Goal: Task Accomplishment & Management: Manage account settings

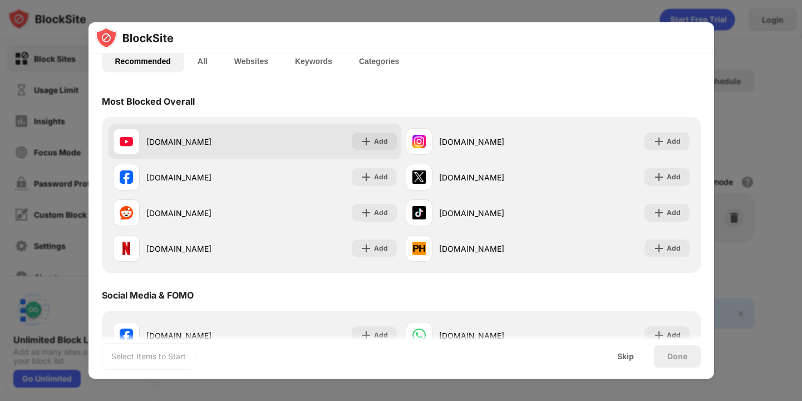
scroll to position [92, 0]
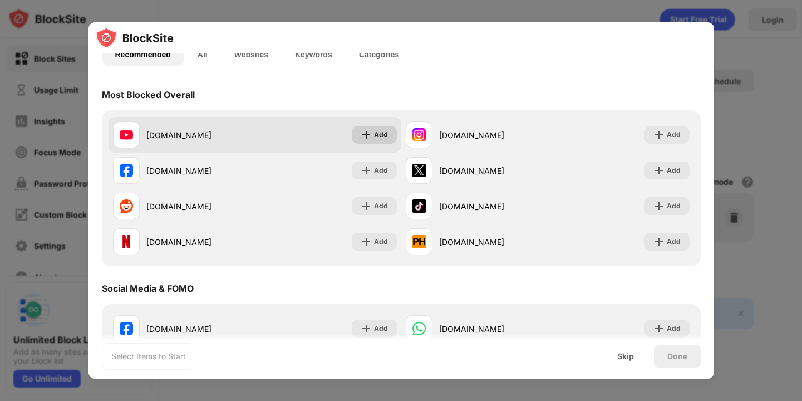
click at [370, 137] on img at bounding box center [366, 134] width 11 height 11
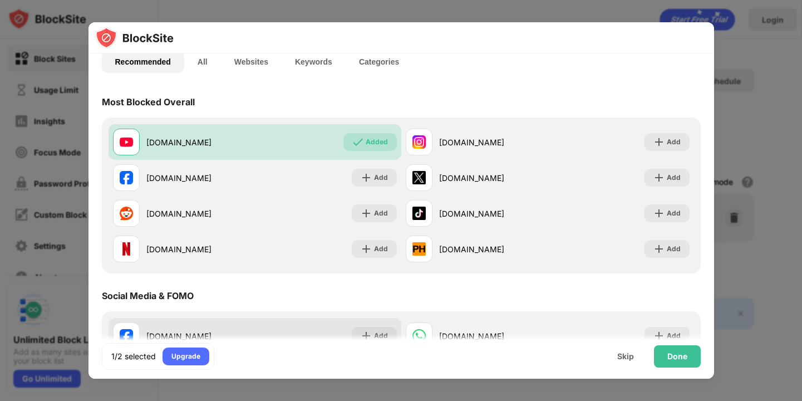
scroll to position [83, 0]
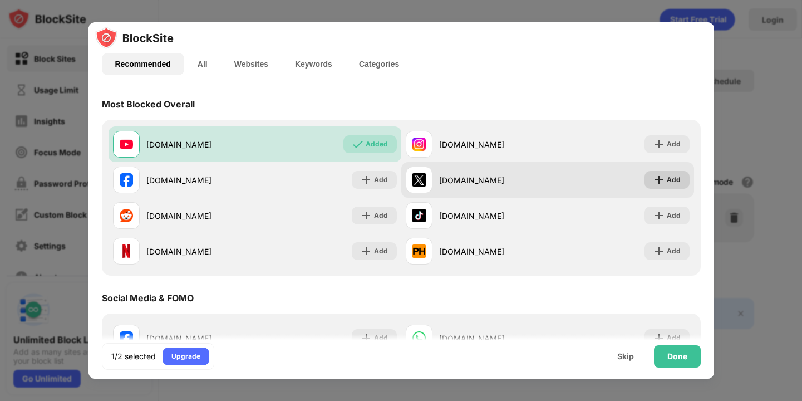
click at [657, 174] on img at bounding box center [658, 179] width 11 height 11
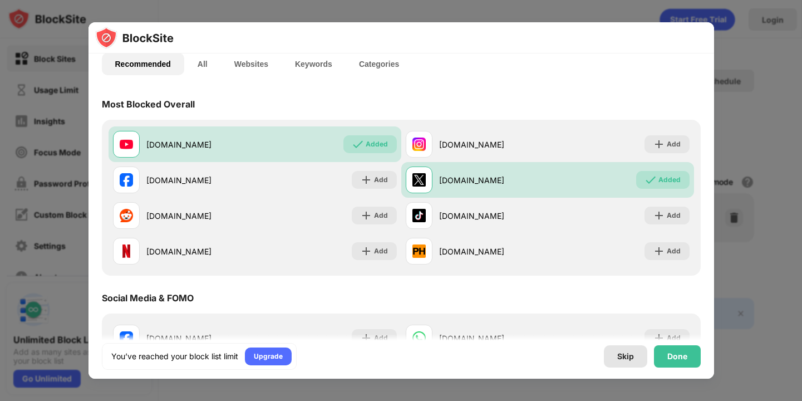
click at [677, 356] on div "Done" at bounding box center [677, 356] width 20 height 9
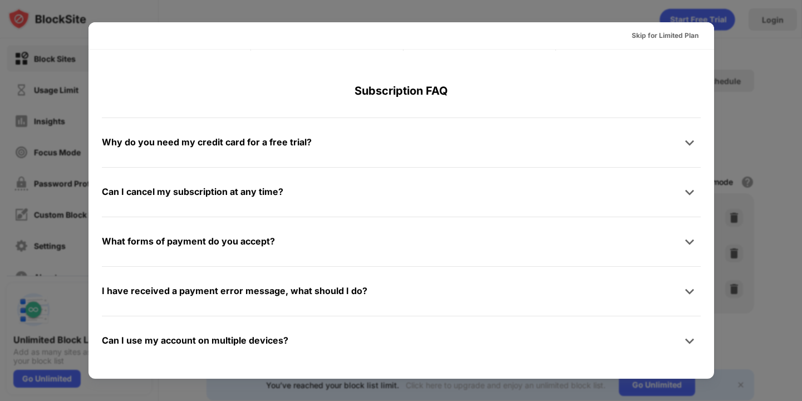
scroll to position [0, 0]
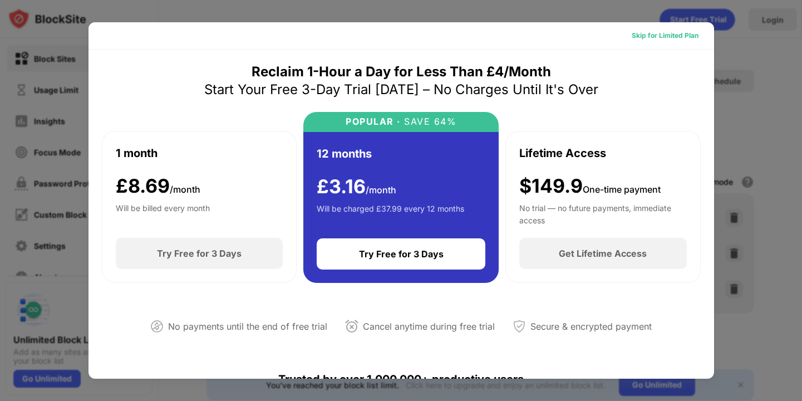
click at [673, 37] on div "Skip for Limited Plan" at bounding box center [665, 35] width 67 height 11
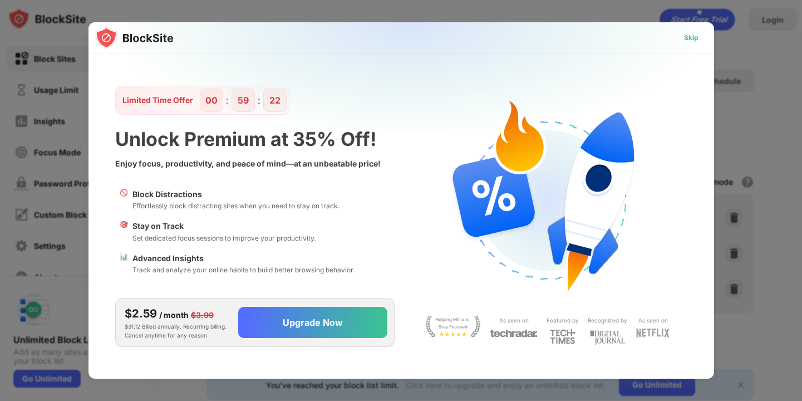
click at [690, 33] on div "Skip" at bounding box center [691, 37] width 14 height 11
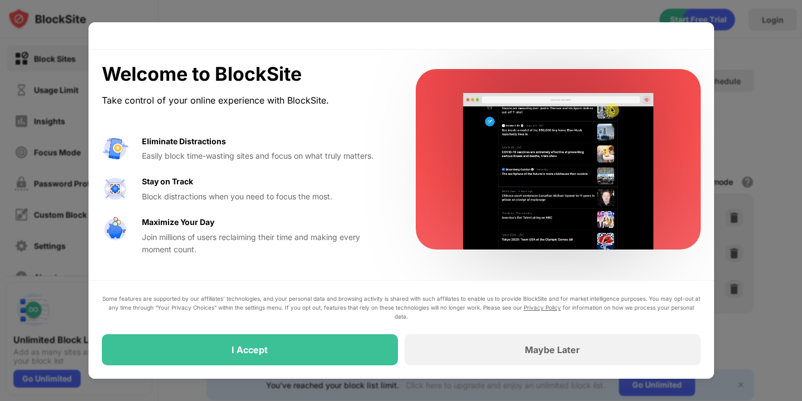
drag, startPoint x: 533, startPoint y: 348, endPoint x: 332, endPoint y: 292, distance: 208.1
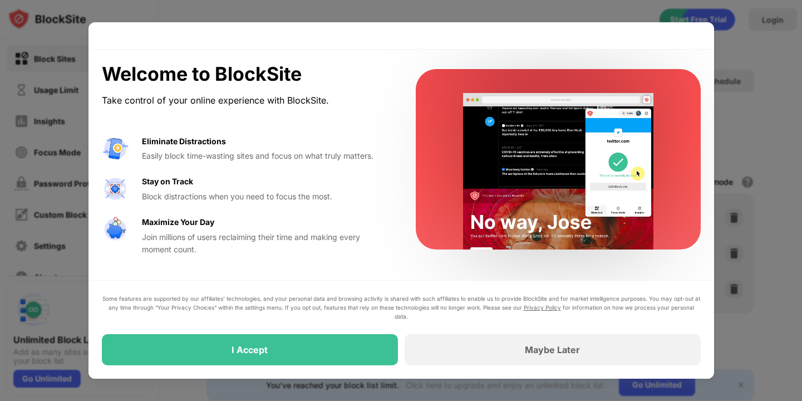
click at [332, 292] on div "Some features are supported by our affiliates’ technologies, and your personal …" at bounding box center [401, 329] width 626 height 99
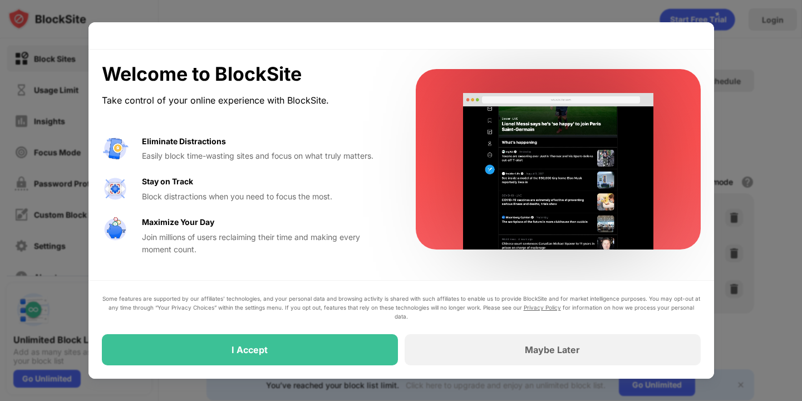
click at [323, 296] on div "Some features are supported by our affiliates’ technologies, and your personal …" at bounding box center [401, 329] width 626 height 99
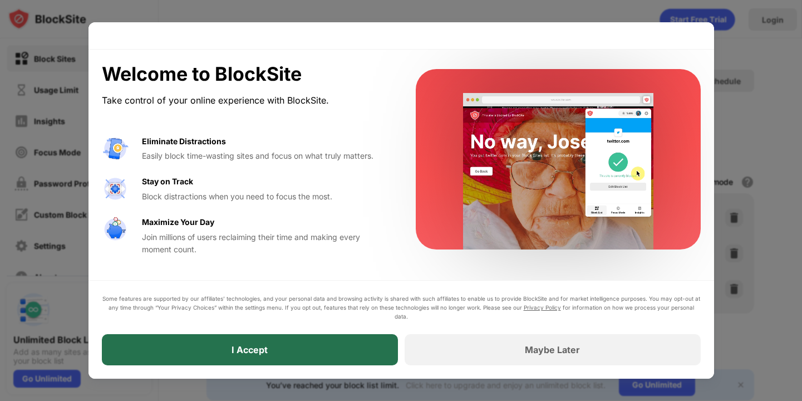
click at [277, 363] on div "I Accept" at bounding box center [250, 349] width 296 height 31
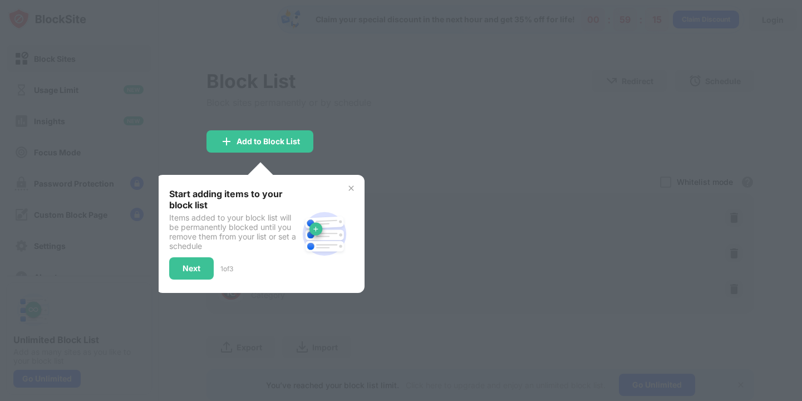
click at [429, 129] on div at bounding box center [401, 200] width 802 height 401
click at [352, 184] on img at bounding box center [351, 188] width 9 height 9
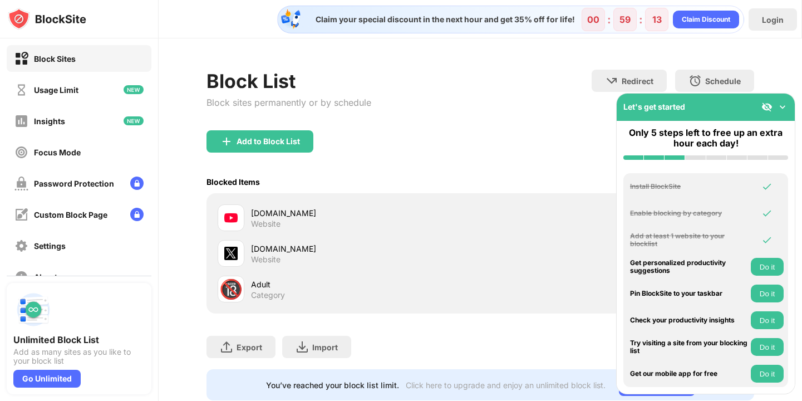
click at [417, 129] on div "Block List Block sites permanently or by schedule Redirect Choose a site to be …" at bounding box center [479, 100] width 547 height 61
click at [786, 104] on img at bounding box center [782, 106] width 11 height 11
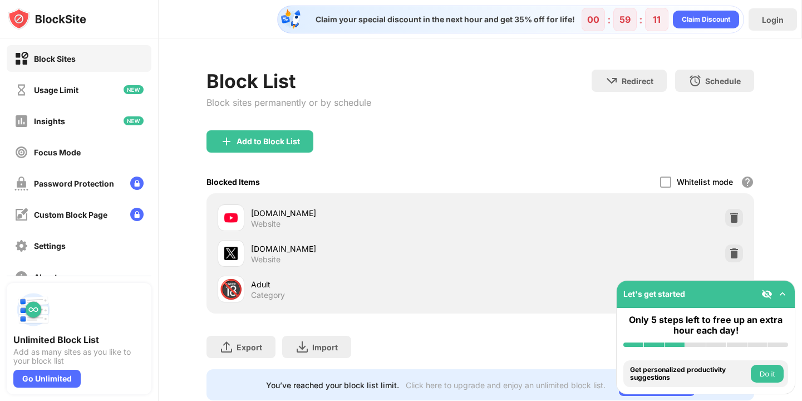
scroll to position [30, 0]
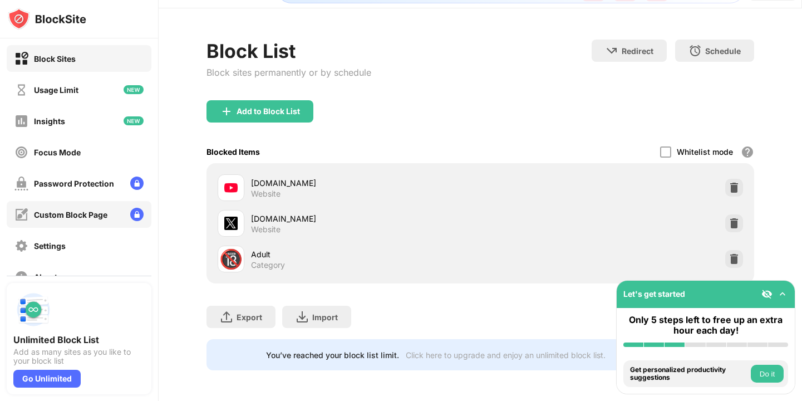
click at [61, 216] on div "Custom Block Page" at bounding box center [70, 214] width 73 height 9
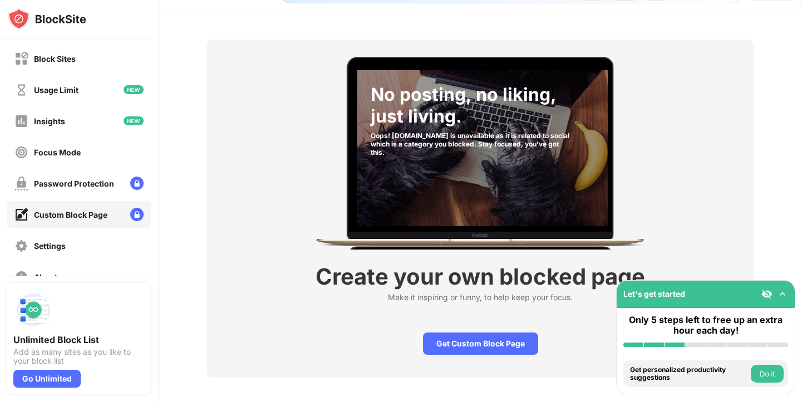
scroll to position [38, 0]
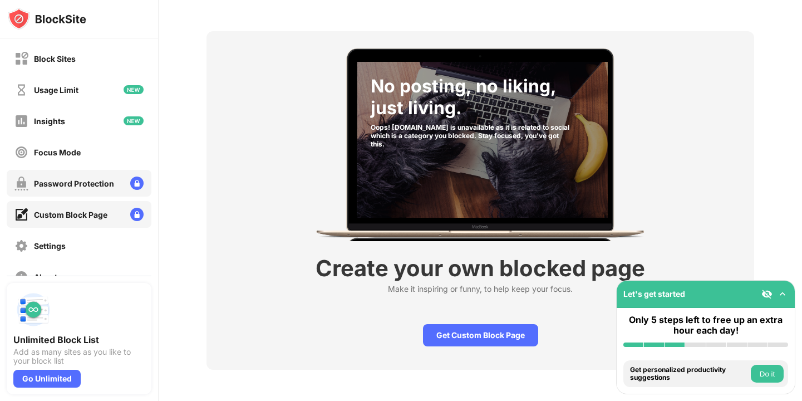
click at [65, 179] on div "Password Protection" at bounding box center [74, 183] width 80 height 9
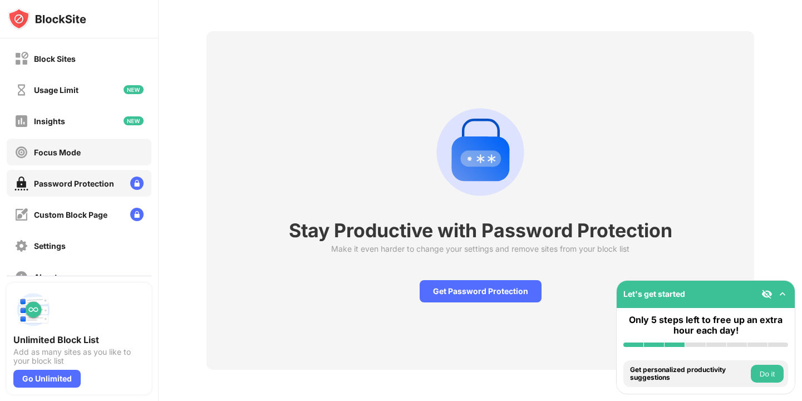
click at [72, 149] on div "Focus Mode" at bounding box center [57, 151] width 47 height 9
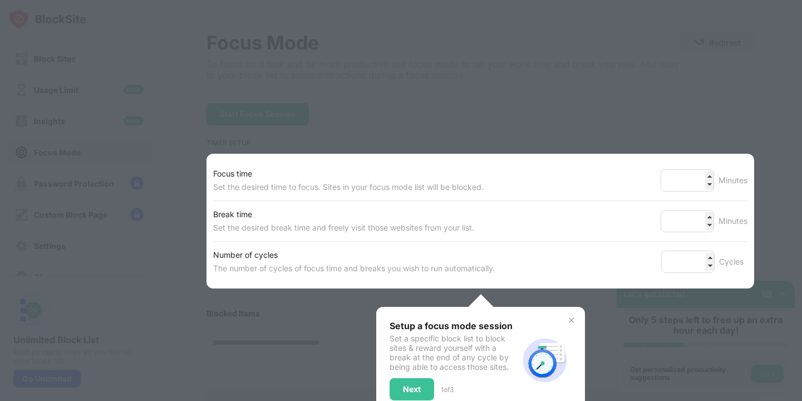
click at [570, 317] on img at bounding box center [571, 320] width 9 height 9
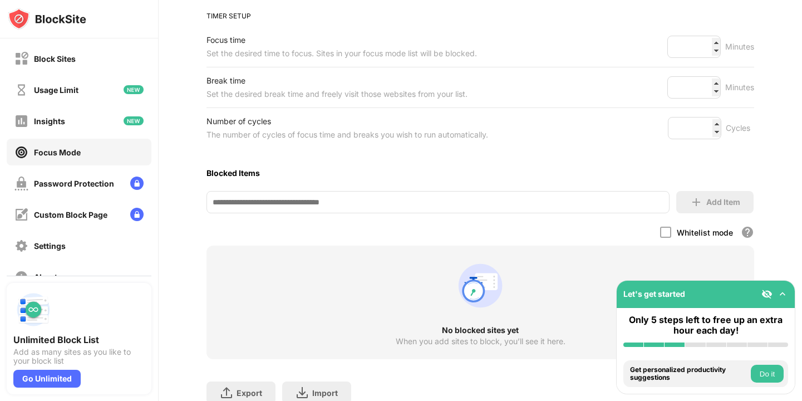
scroll to position [209, 0]
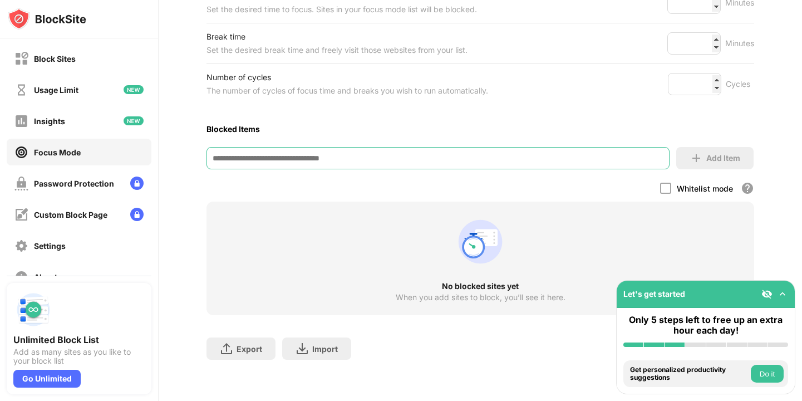
click at [233, 151] on input at bounding box center [437, 158] width 462 height 22
type input "**********"
click at [692, 155] on img at bounding box center [696, 157] width 13 height 13
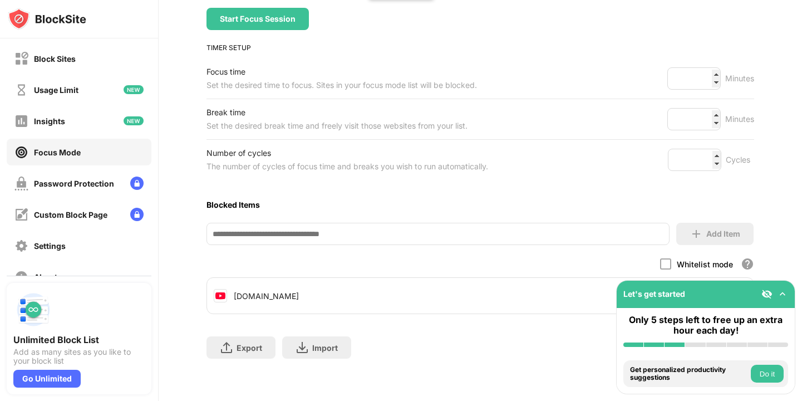
scroll to position [132, 0]
click at [783, 293] on img at bounding box center [782, 293] width 11 height 11
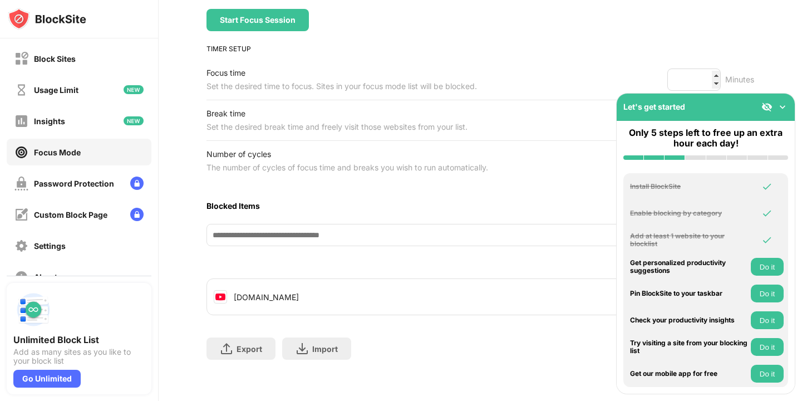
click at [783, 107] on img at bounding box center [782, 106] width 11 height 11
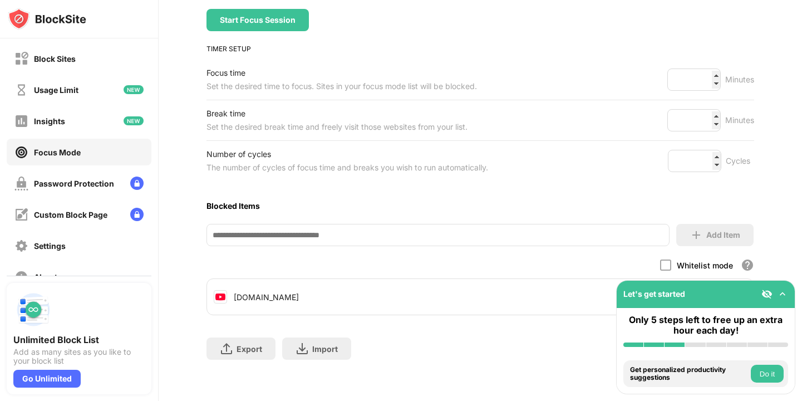
click at [767, 374] on button "Do it" at bounding box center [767, 374] width 33 height 18
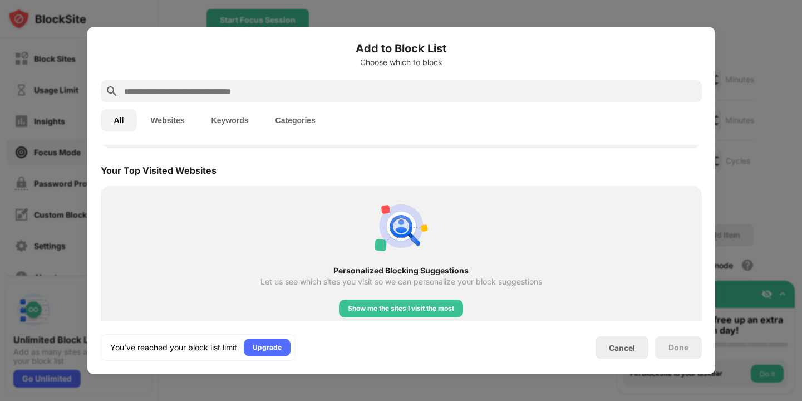
click at [740, 173] on div at bounding box center [401, 200] width 802 height 401
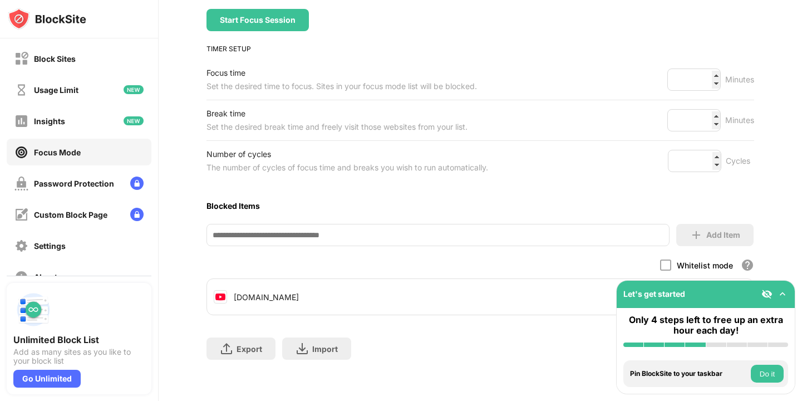
click at [765, 293] on img at bounding box center [766, 293] width 11 height 11
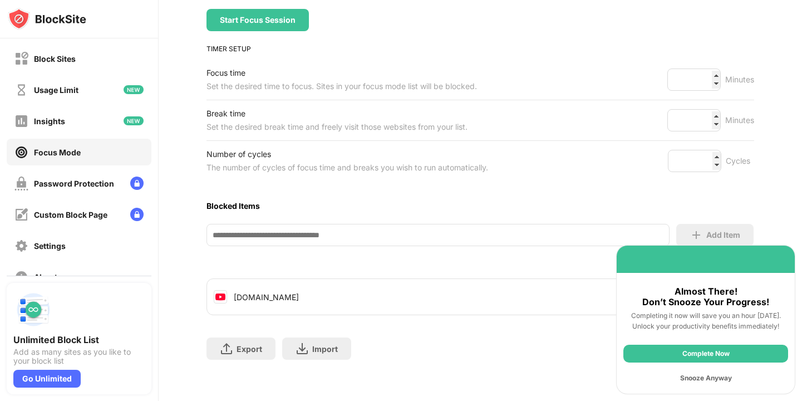
click at [696, 377] on div "Snooze Anyway" at bounding box center [705, 378] width 165 height 18
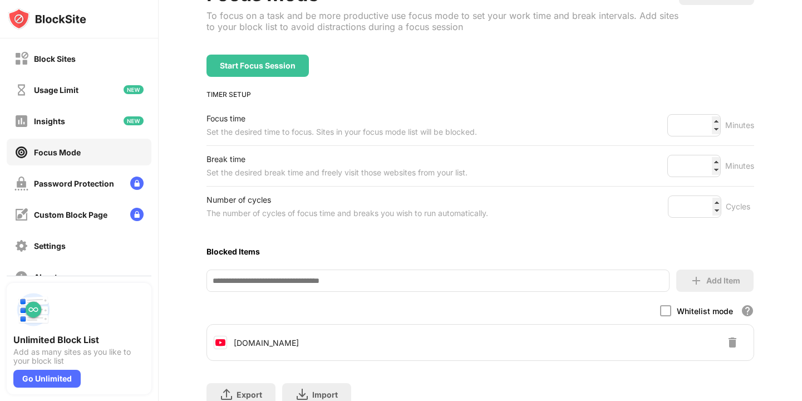
scroll to position [86, 0]
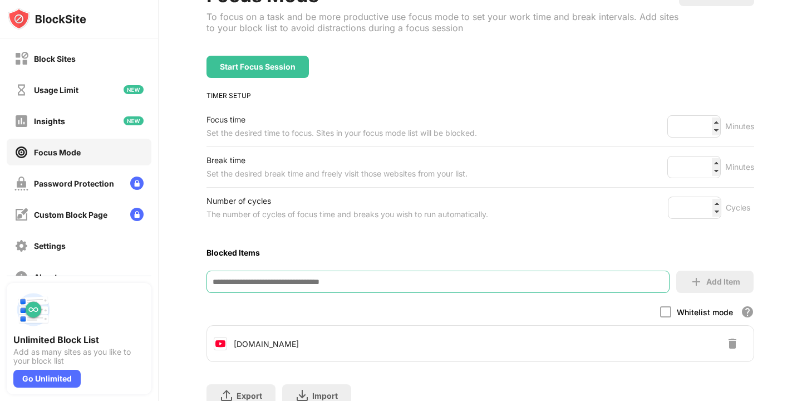
click at [279, 280] on input at bounding box center [437, 281] width 462 height 22
type input "*"
type input "*****"
click at [709, 282] on div "Add Item" at bounding box center [723, 281] width 34 height 9
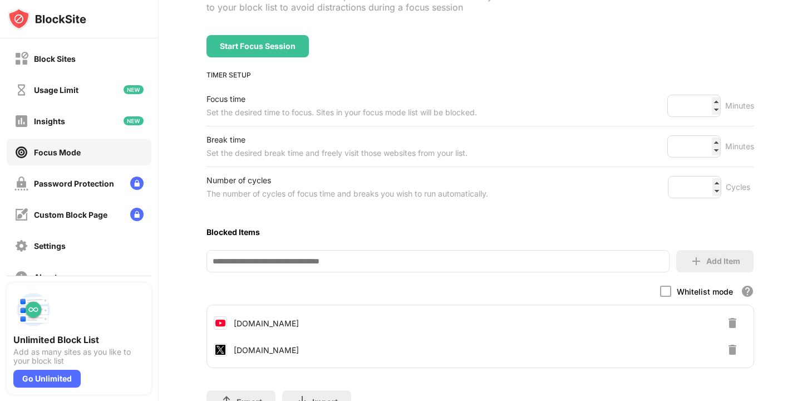
scroll to position [0, 0]
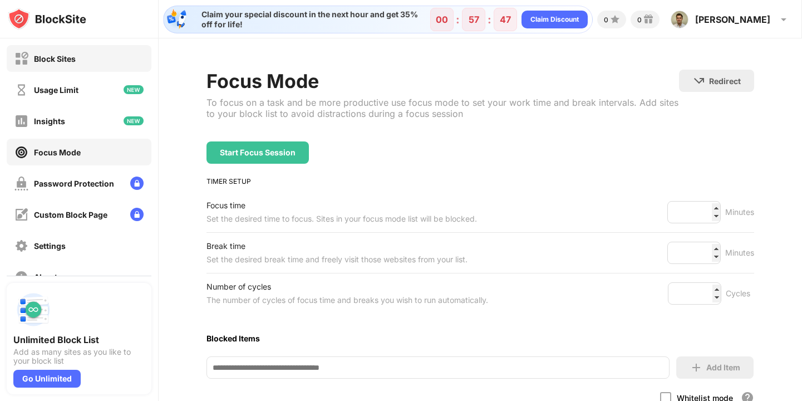
click at [68, 54] on div "Block Sites" at bounding box center [55, 58] width 42 height 9
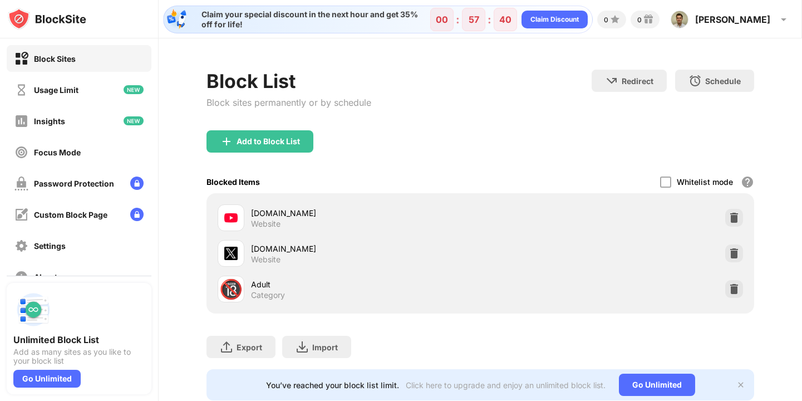
click at [715, 80] on div "Schedule" at bounding box center [723, 80] width 36 height 9
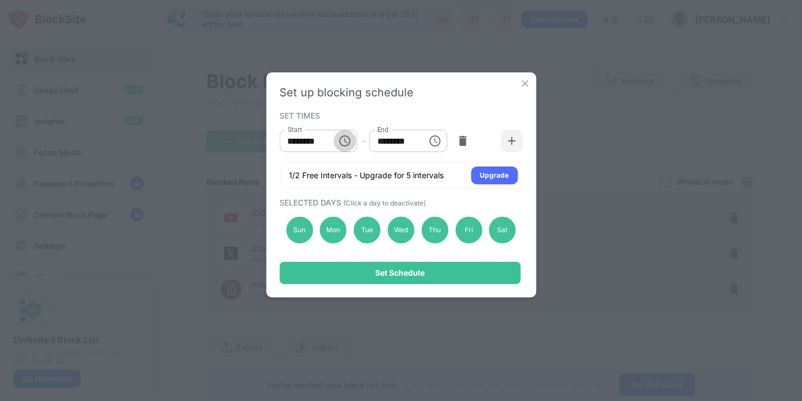
click at [351, 140] on icon "Choose time, selected time is 10:00 AM" at bounding box center [344, 140] width 13 height 13
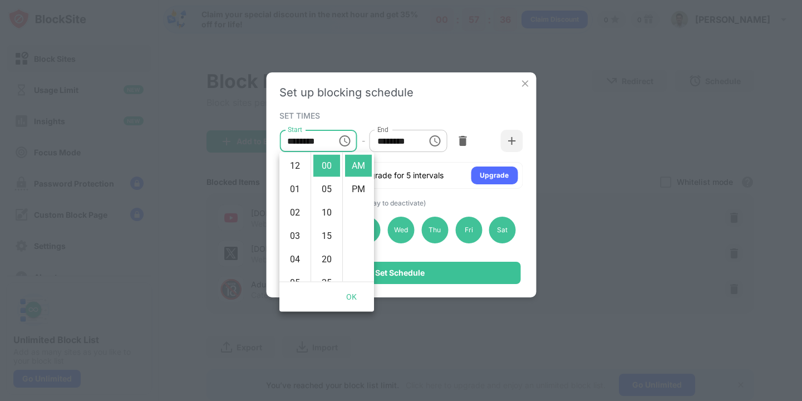
scroll to position [234, 0]
click at [348, 140] on icon "Choose time, selected time is 10:00 AM" at bounding box center [344, 140] width 13 height 13
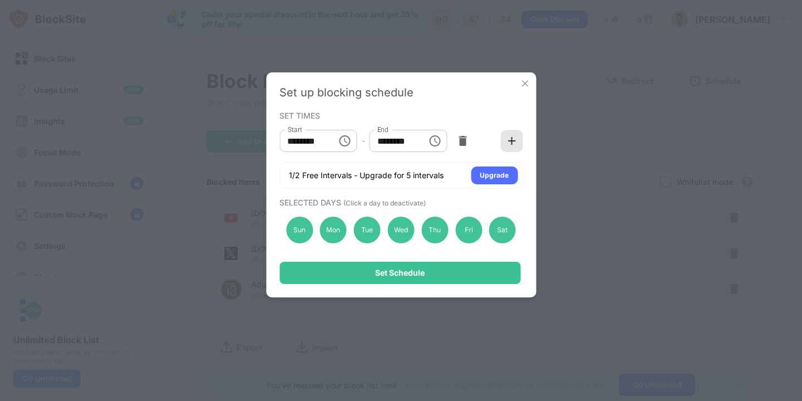
click at [519, 136] on div at bounding box center [511, 141] width 22 height 22
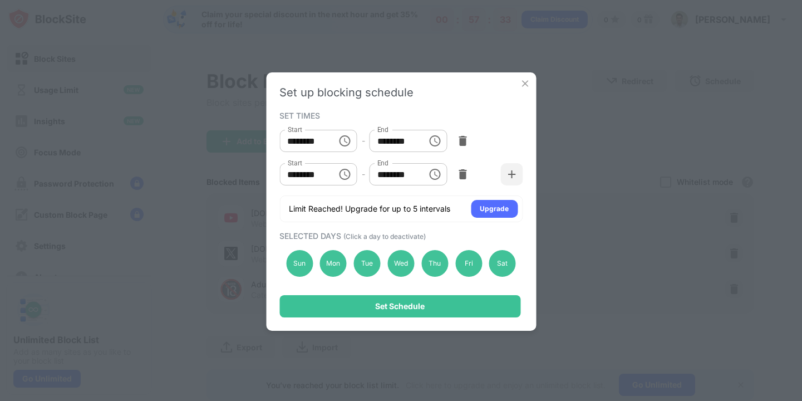
click at [347, 140] on icon "Choose time, selected time is 10:00 AM" at bounding box center [344, 140] width 13 height 13
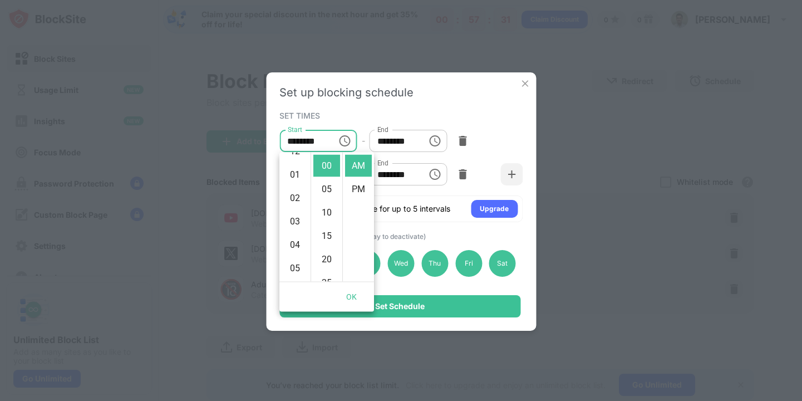
scroll to position [0, 0]
click at [293, 185] on li "01" at bounding box center [295, 189] width 27 height 22
type input "********"
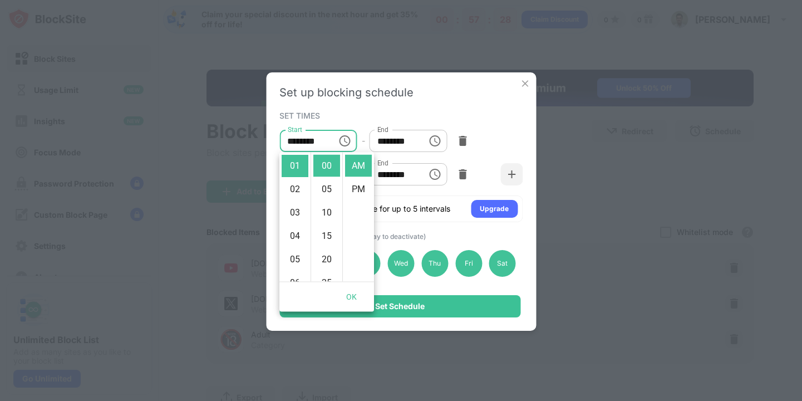
click at [462, 121] on div "SET TIMES Start ******** Start - End ******** End Start ******** Start - End **…" at bounding box center [400, 165] width 243 height 114
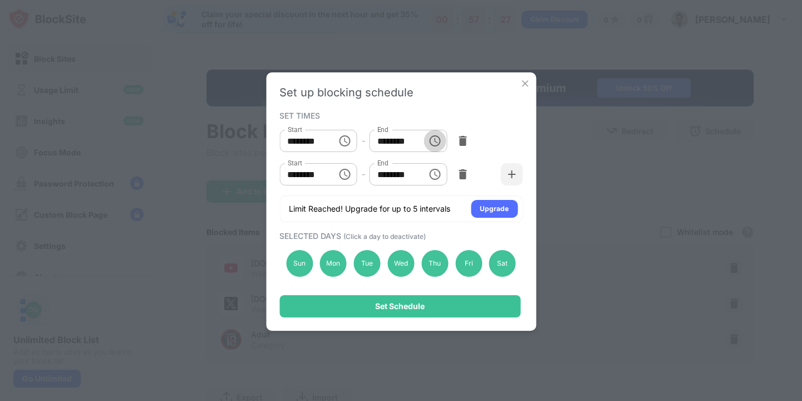
click at [437, 140] on icon "Choose time, selected time is 1:00 PM" at bounding box center [435, 140] width 13 height 13
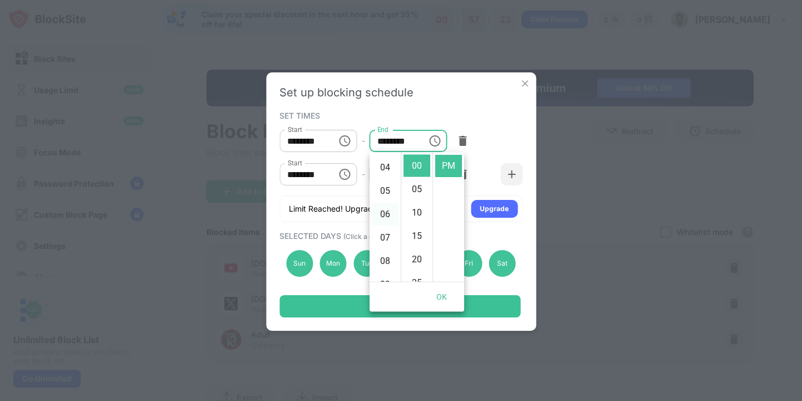
scroll to position [86, 0]
click at [383, 194] on li "05" at bounding box center [385, 197] width 27 height 22
click at [388, 169] on li "04" at bounding box center [385, 171] width 27 height 22
type input "********"
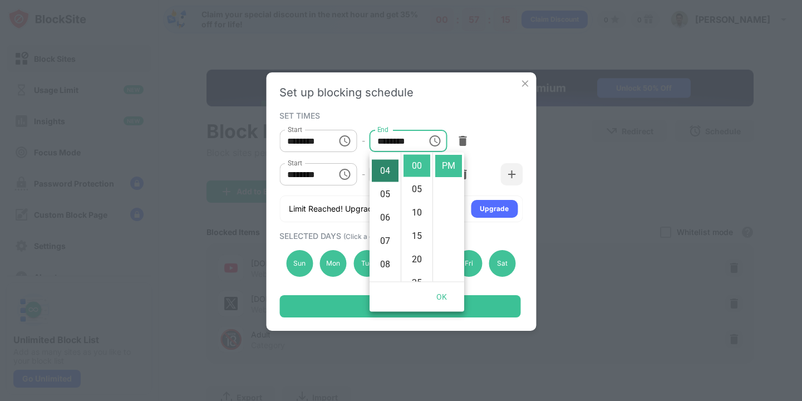
scroll to position [93, 0]
click at [498, 107] on div "Set up blocking schedule SET TIMES Start ******** Start - End ******** End Star…" at bounding box center [401, 201] width 270 height 258
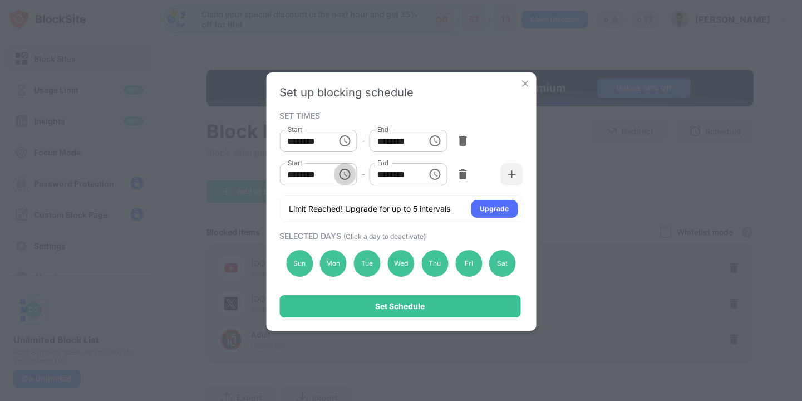
click at [343, 175] on icon "Choose time, selected time is 10:00 AM" at bounding box center [344, 174] width 13 height 13
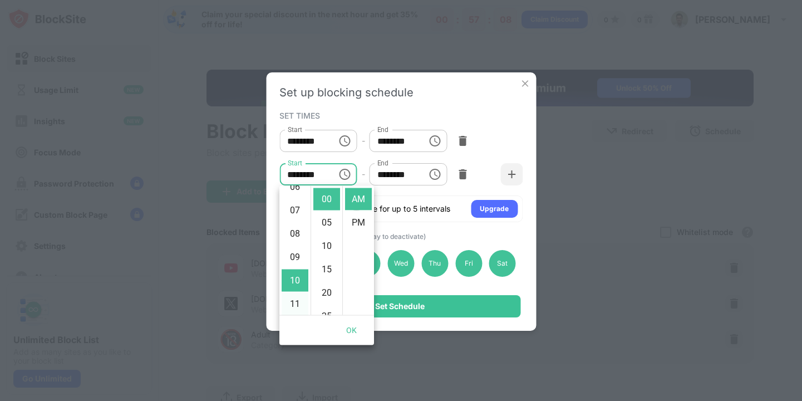
scroll to position [120, 0]
click at [504, 150] on div "Start ******** Start - End ******** End" at bounding box center [400, 140] width 243 height 33
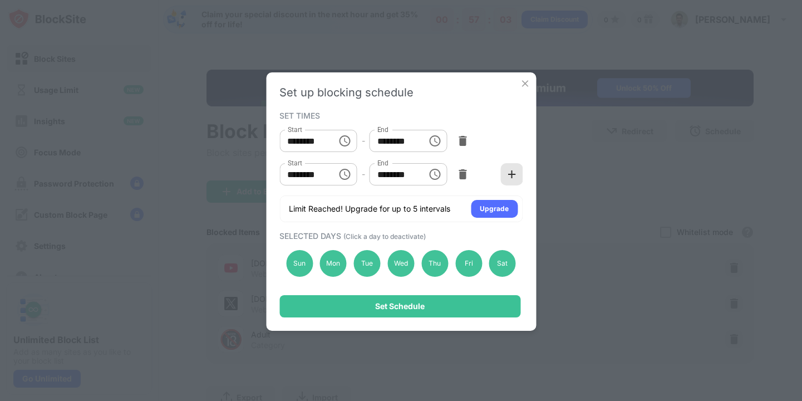
click at [508, 176] on img at bounding box center [511, 174] width 11 height 11
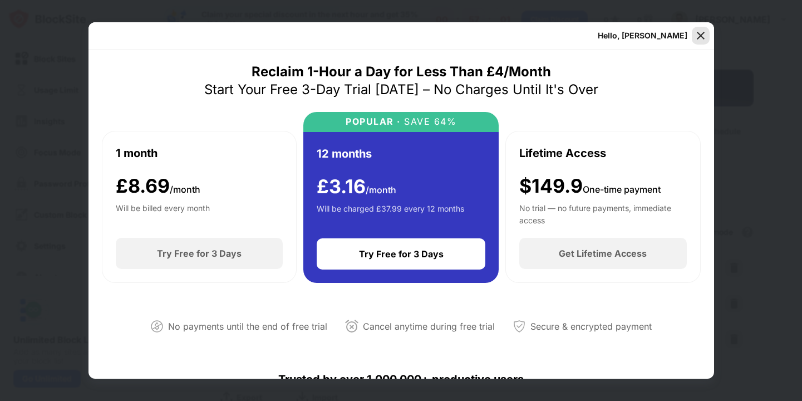
click at [699, 38] on img at bounding box center [700, 35] width 11 height 11
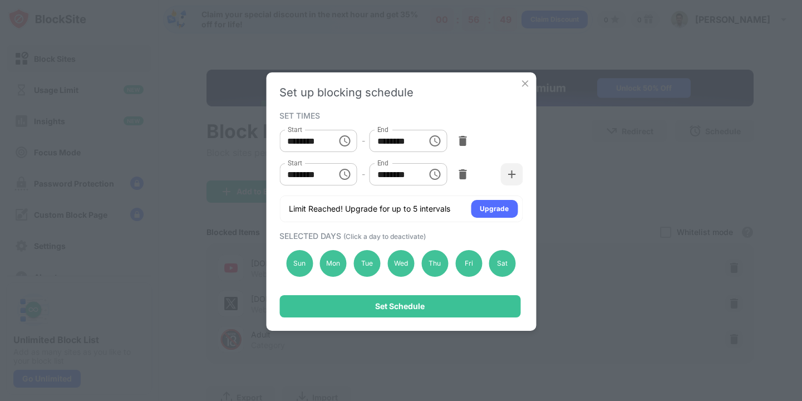
click at [343, 175] on icon "Choose time, selected time is 10:00 AM" at bounding box center [344, 174] width 13 height 13
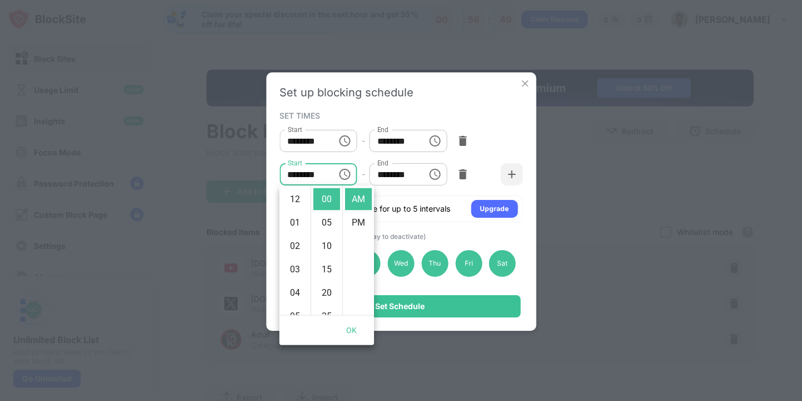
scroll to position [234, 0]
click at [291, 239] on li "05" at bounding box center [295, 237] width 27 height 22
click at [361, 220] on li "PM" at bounding box center [358, 222] width 27 height 22
type input "********"
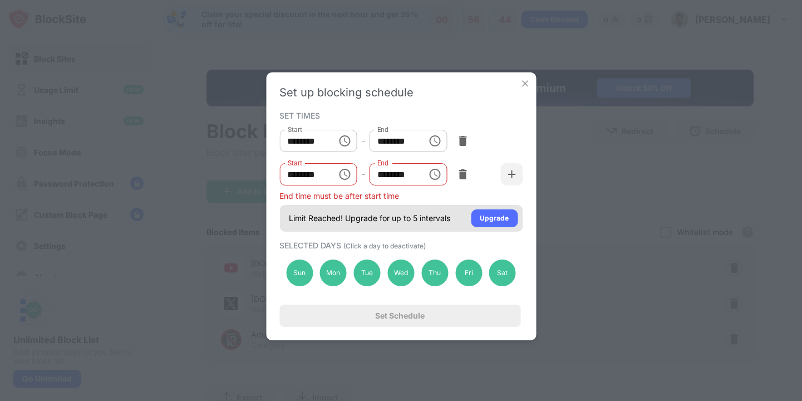
scroll to position [23, 0]
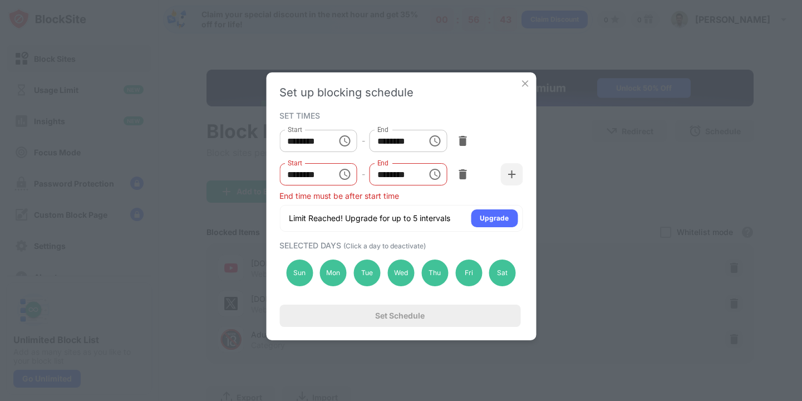
click at [435, 174] on icon "Choose time, selected time is 1:00 PM" at bounding box center [436, 173] width 3 height 5
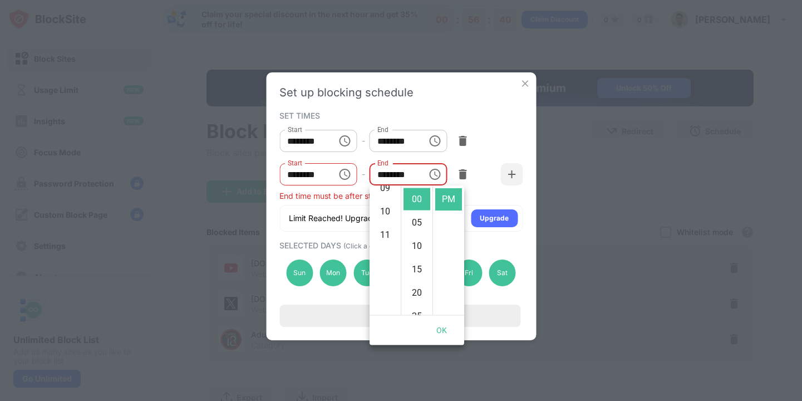
scroll to position [0, 0]
click at [386, 220] on li "01" at bounding box center [385, 222] width 27 height 22
click at [414, 195] on li "00" at bounding box center [416, 199] width 27 height 22
click at [449, 194] on li "AM" at bounding box center [448, 199] width 27 height 22
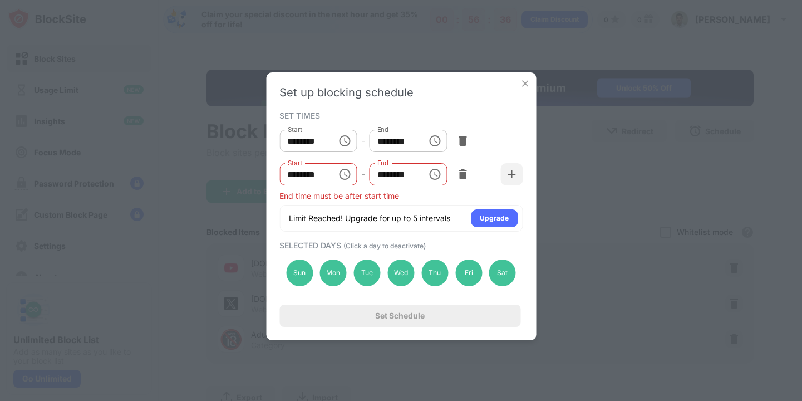
click at [517, 135] on div "Start ******** Start - End ******** End" at bounding box center [400, 140] width 243 height 33
click at [367, 198] on div "End time must be after start time" at bounding box center [400, 195] width 243 height 9
click at [434, 174] on icon "Choose time, selected time is 1:00 AM" at bounding box center [435, 174] width 13 height 13
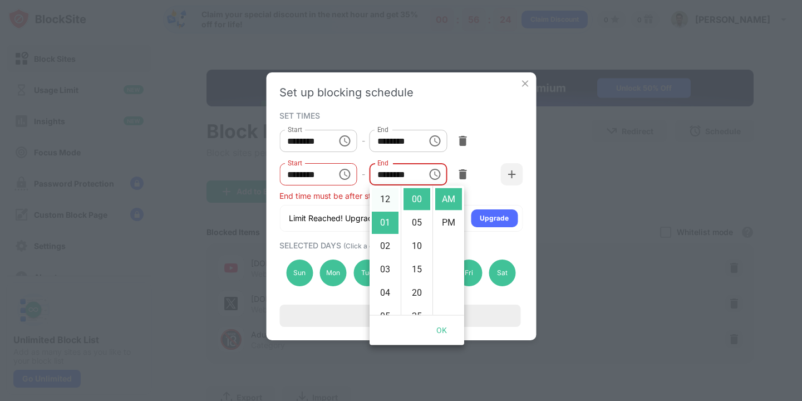
click at [386, 198] on li "12" at bounding box center [385, 199] width 27 height 22
click at [490, 161] on div "Start ******** Start - End ******** End" at bounding box center [400, 173] width 243 height 33
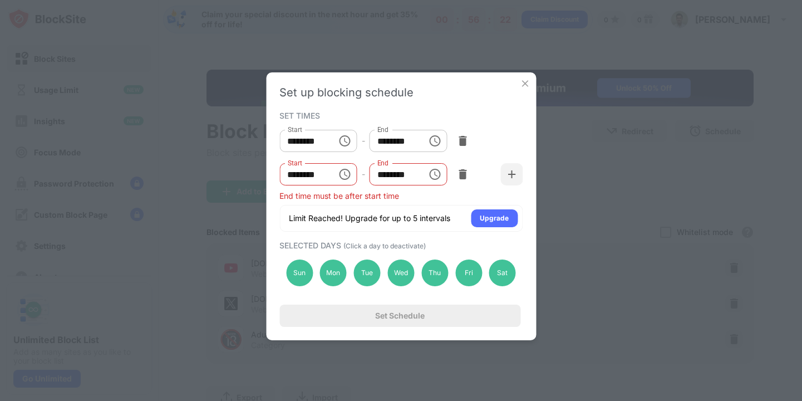
click at [401, 196] on div "End time must be after start time" at bounding box center [400, 195] width 243 height 9
click at [433, 175] on icon "Choose time, selected time is 12:00 AM" at bounding box center [435, 174] width 13 height 13
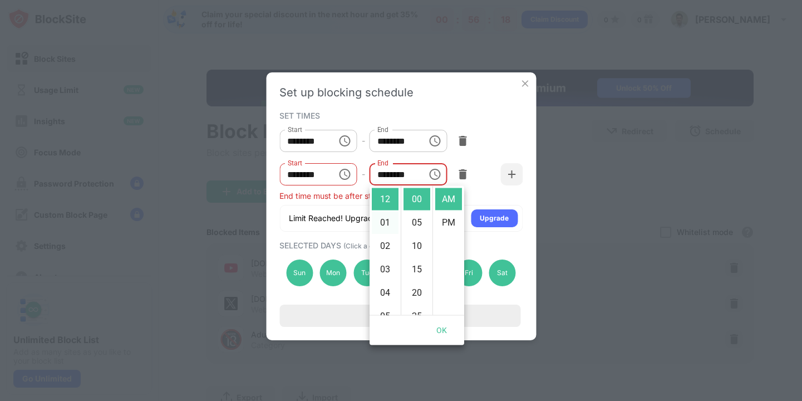
scroll to position [257, 0]
click at [387, 204] on li "11" at bounding box center [385, 199] width 27 height 22
click at [461, 223] on li "PM" at bounding box center [448, 222] width 27 height 22
type input "********"
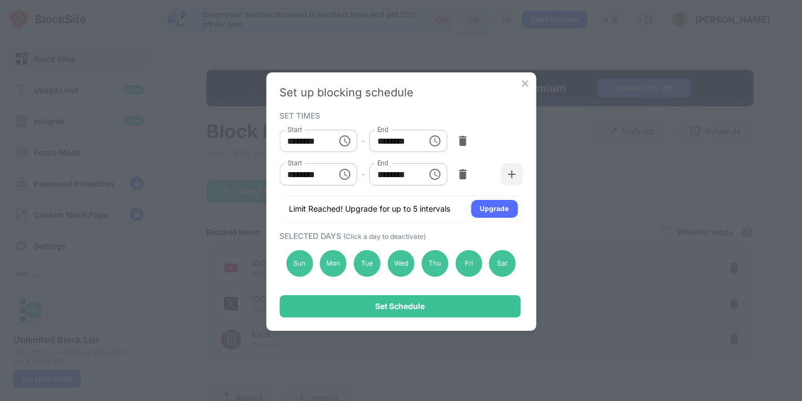
scroll to position [23, 0]
click at [338, 138] on icon "Choose time, selected time is 1:00 AM" at bounding box center [344, 140] width 13 height 13
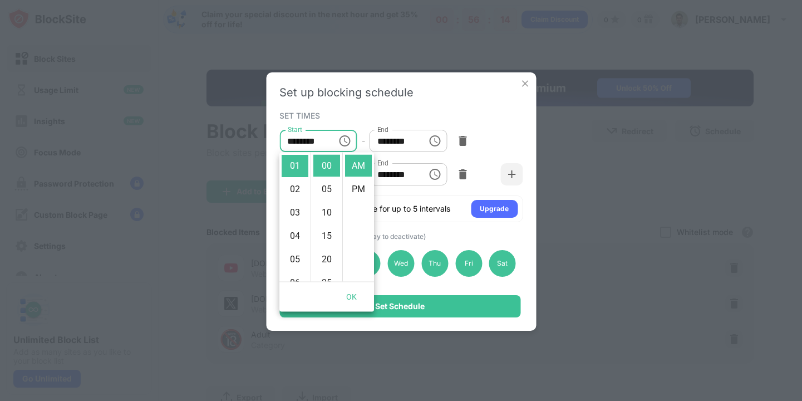
scroll to position [257, 0]
click at [299, 168] on li "11" at bounding box center [295, 166] width 27 height 22
click at [359, 183] on li "PM" at bounding box center [358, 189] width 27 height 22
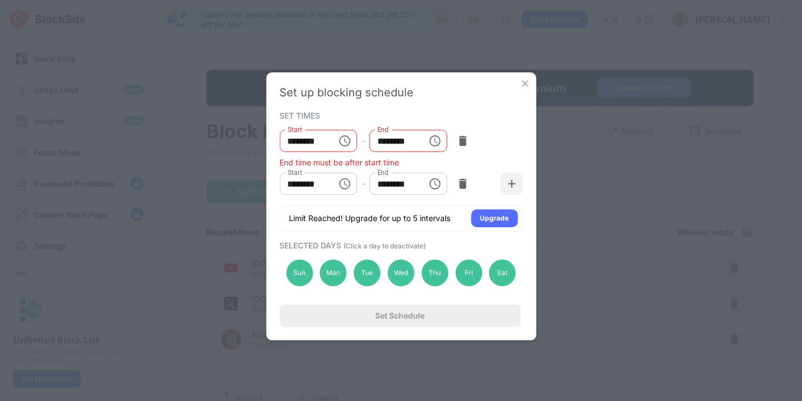
scroll to position [23, 0]
click at [519, 145] on div "Start ******** Start - End ******** End" at bounding box center [400, 140] width 243 height 33
click at [346, 141] on icon "Choose time, selected time is 11:00 PM" at bounding box center [344, 140] width 13 height 13
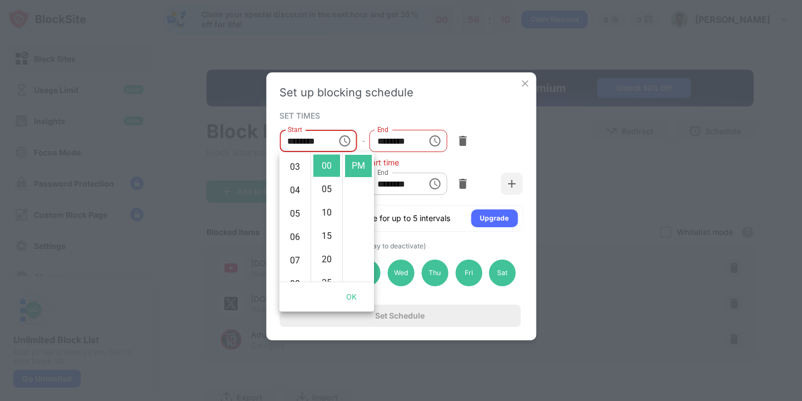
scroll to position [0, 0]
click at [508, 135] on div "Start ******** Start - End ******** End" at bounding box center [400, 140] width 243 height 33
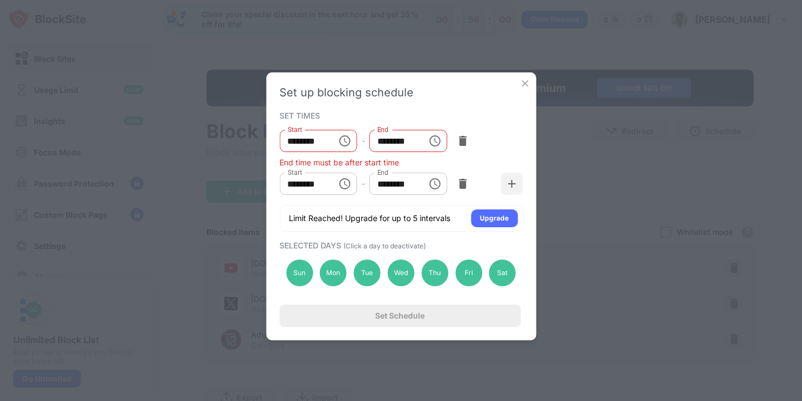
drag, startPoint x: 436, startPoint y: 185, endPoint x: 510, endPoint y: 145, distance: 84.7
click at [510, 145] on div "Start ******** Start - End ******** End End time must be after start time Start…" at bounding box center [400, 162] width 243 height 76
click at [348, 141] on icon "Choose time, selected time is 11:00 PM" at bounding box center [344, 140] width 13 height 13
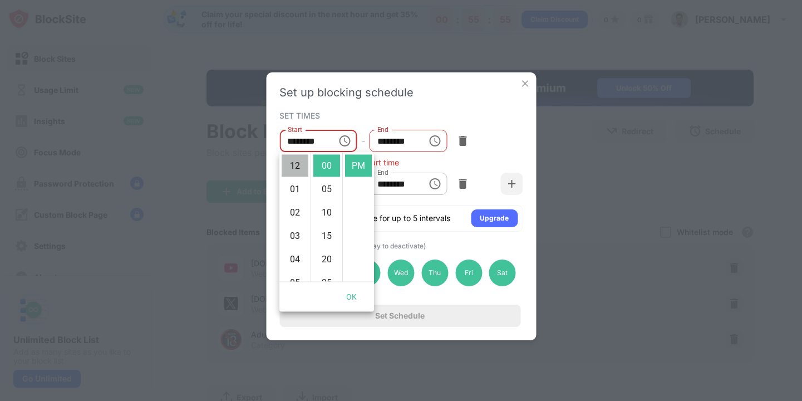
click at [297, 169] on li "12" at bounding box center [295, 166] width 27 height 22
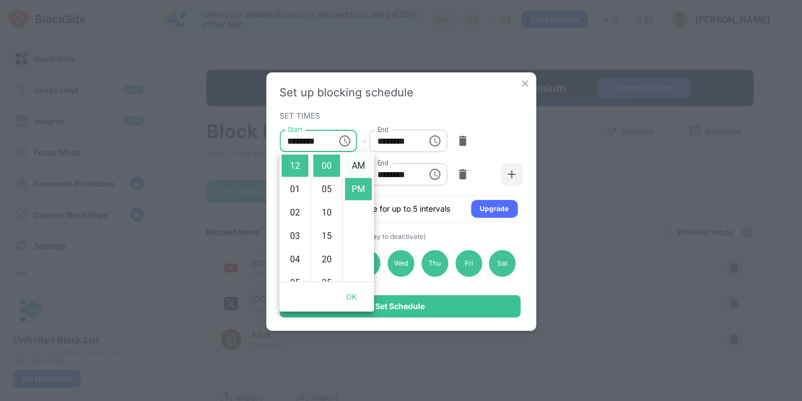
click at [362, 164] on li "AM" at bounding box center [358, 166] width 27 height 22
type input "********"
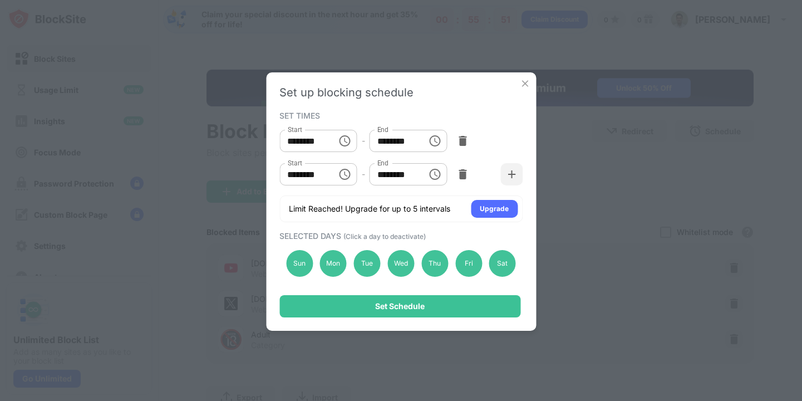
click at [437, 171] on icon "Choose time, selected time is 11:00 PM" at bounding box center [435, 174] width 13 height 13
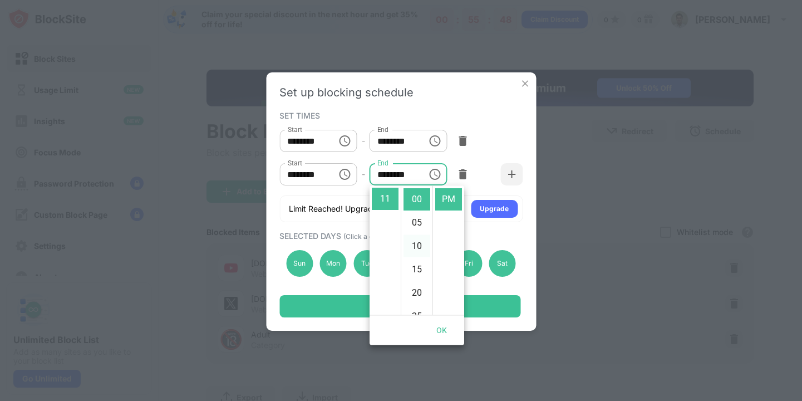
scroll to position [257, 0]
click at [411, 208] on li "55" at bounding box center [416, 199] width 27 height 22
type input "********"
click at [509, 139] on div "Start ******** Start - End ******** End" at bounding box center [400, 140] width 243 height 33
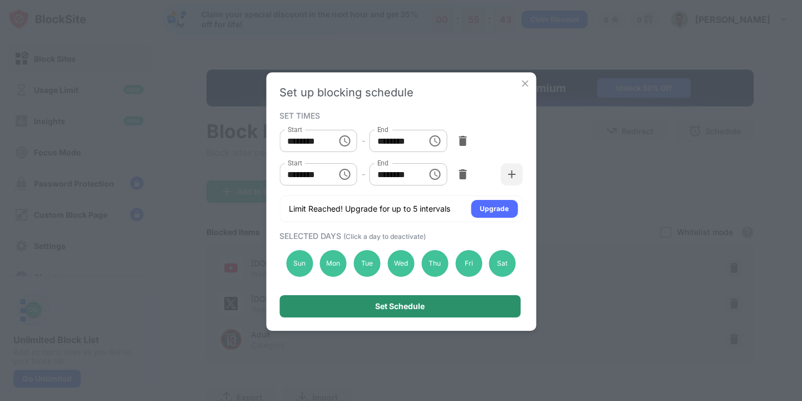
click at [396, 302] on div "Set Schedule" at bounding box center [400, 306] width 50 height 9
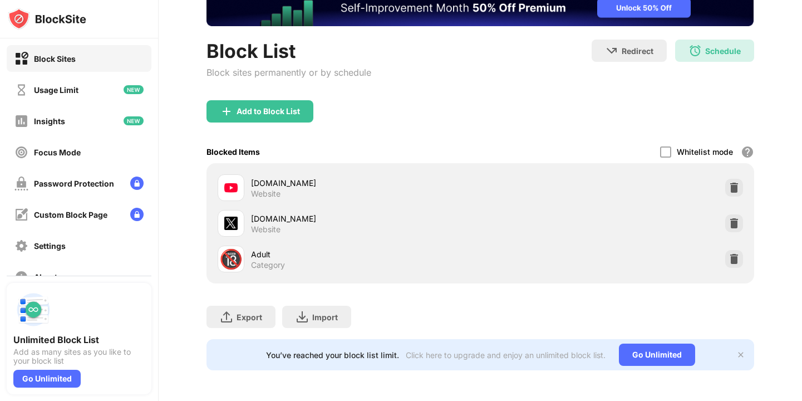
scroll to position [0, 0]
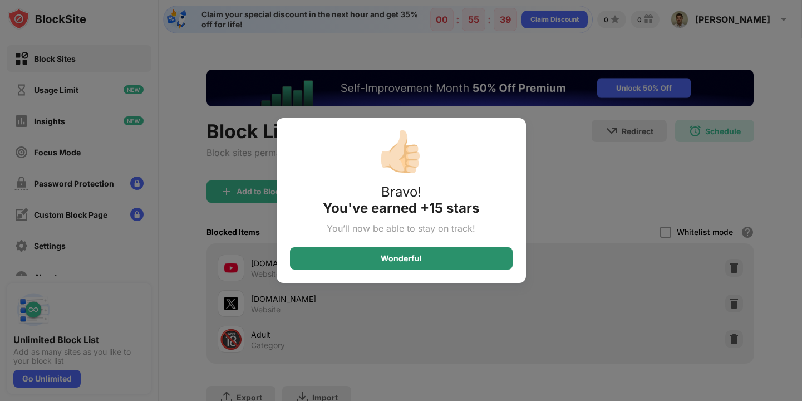
click at [419, 259] on div "Wonderful" at bounding box center [401, 258] width 41 height 9
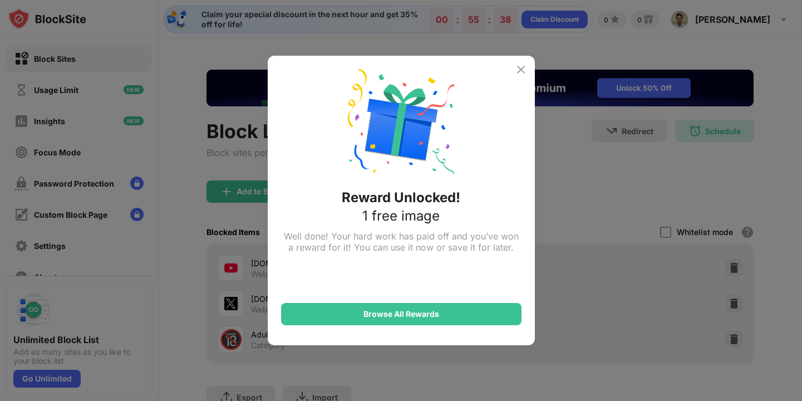
click at [521, 66] on img at bounding box center [520, 69] width 13 height 13
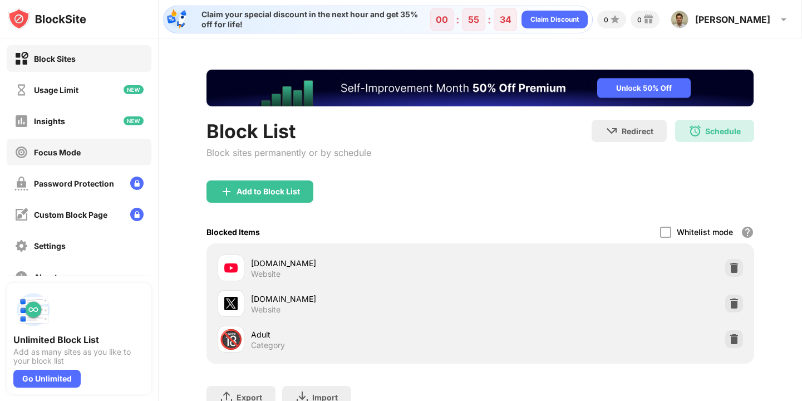
click at [76, 151] on div "Focus Mode" at bounding box center [57, 151] width 47 height 9
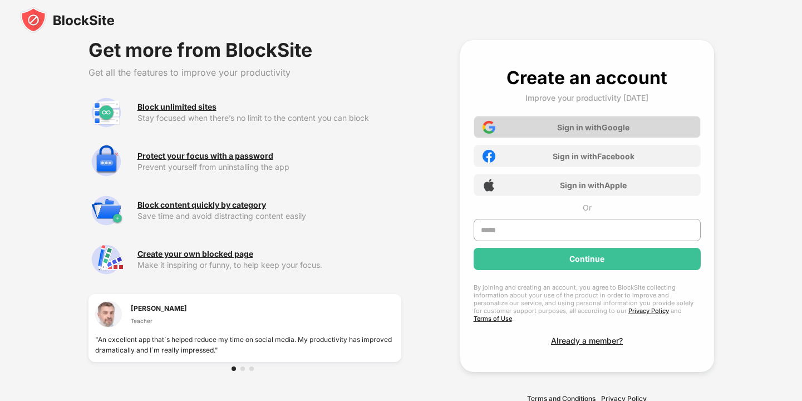
click at [570, 135] on div "Sign in with Google" at bounding box center [587, 127] width 227 height 22
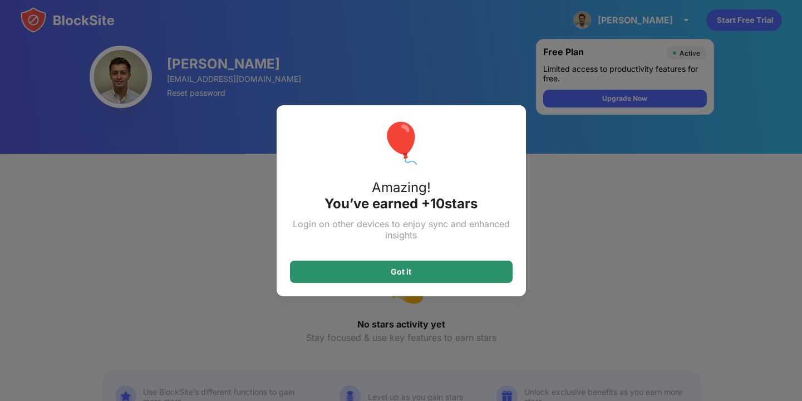
click at [437, 273] on div "Got it" at bounding box center [401, 271] width 223 height 22
